Goal: Transaction & Acquisition: Purchase product/service

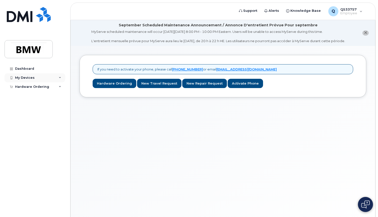
click at [59, 77] on icon at bounding box center [60, 78] width 3 height 3
click at [36, 78] on div "My Devices" at bounding box center [35, 77] width 61 height 9
click at [36, 85] on div "Hardware Ordering" at bounding box center [32, 87] width 34 height 4
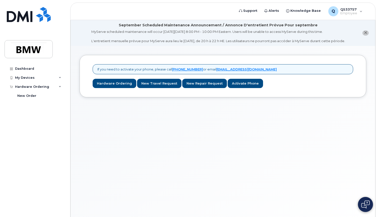
click at [365, 34] on icon "close notification" at bounding box center [365, 32] width 3 height 3
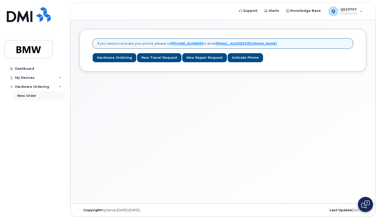
click at [22, 95] on div "New Order" at bounding box center [26, 96] width 19 height 5
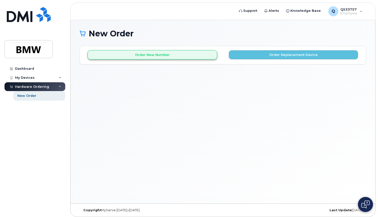
click at [179, 53] on button "Order New Number" at bounding box center [152, 54] width 129 height 9
